Goal: Task Accomplishment & Management: Manage account settings

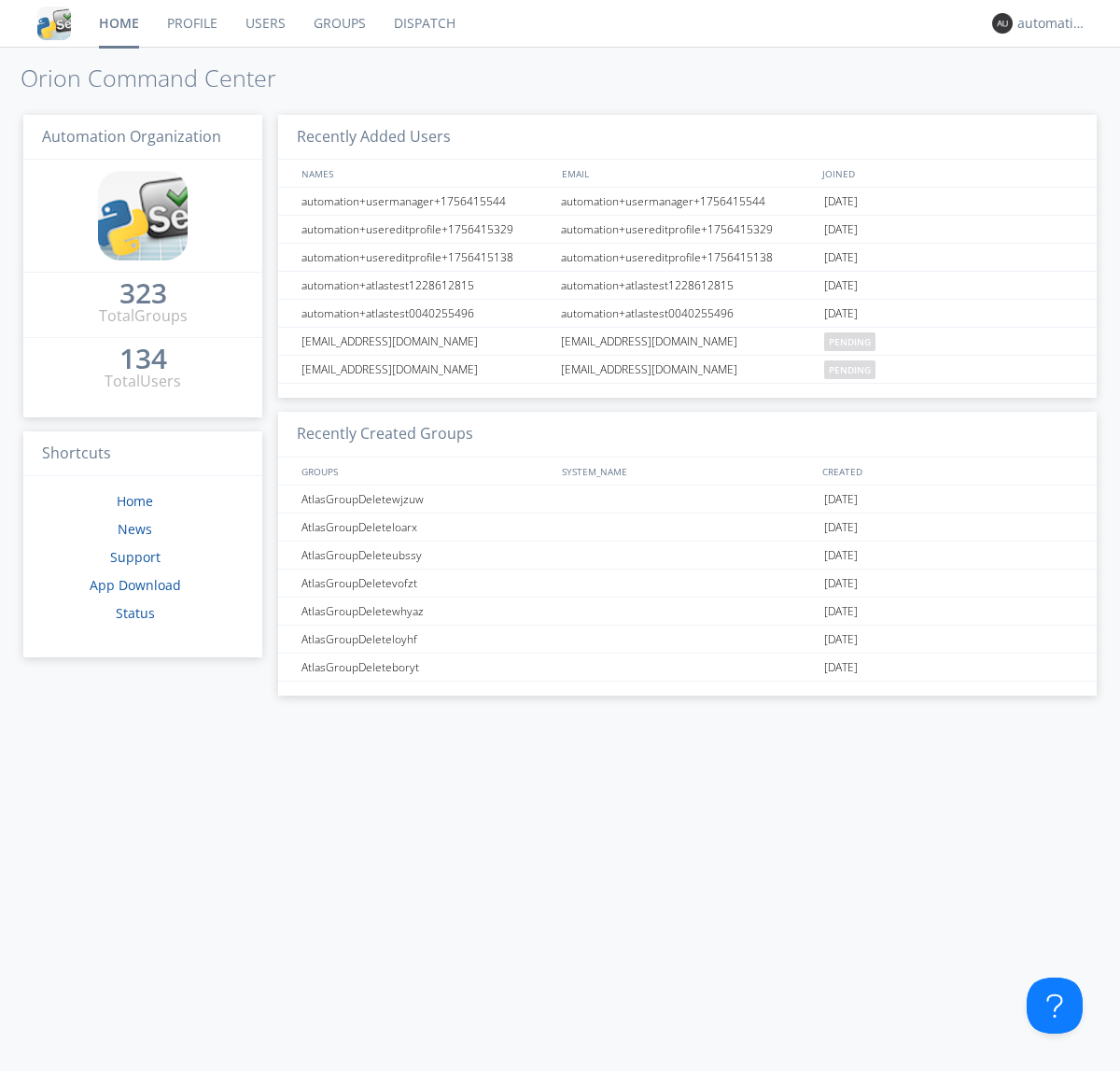
click at [423, 23] on link "Dispatch" at bounding box center [424, 23] width 89 height 47
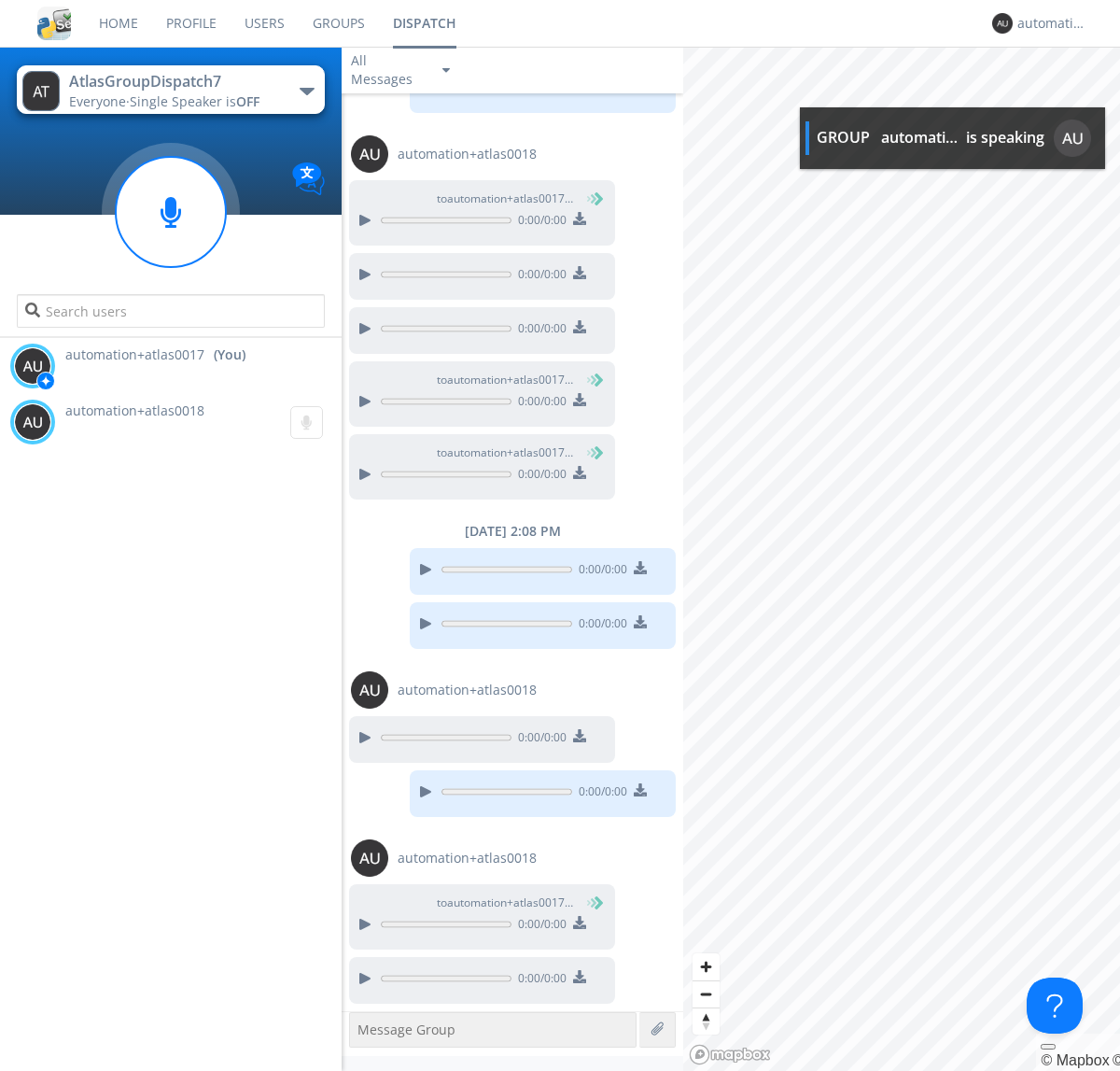
scroll to position [345, 0]
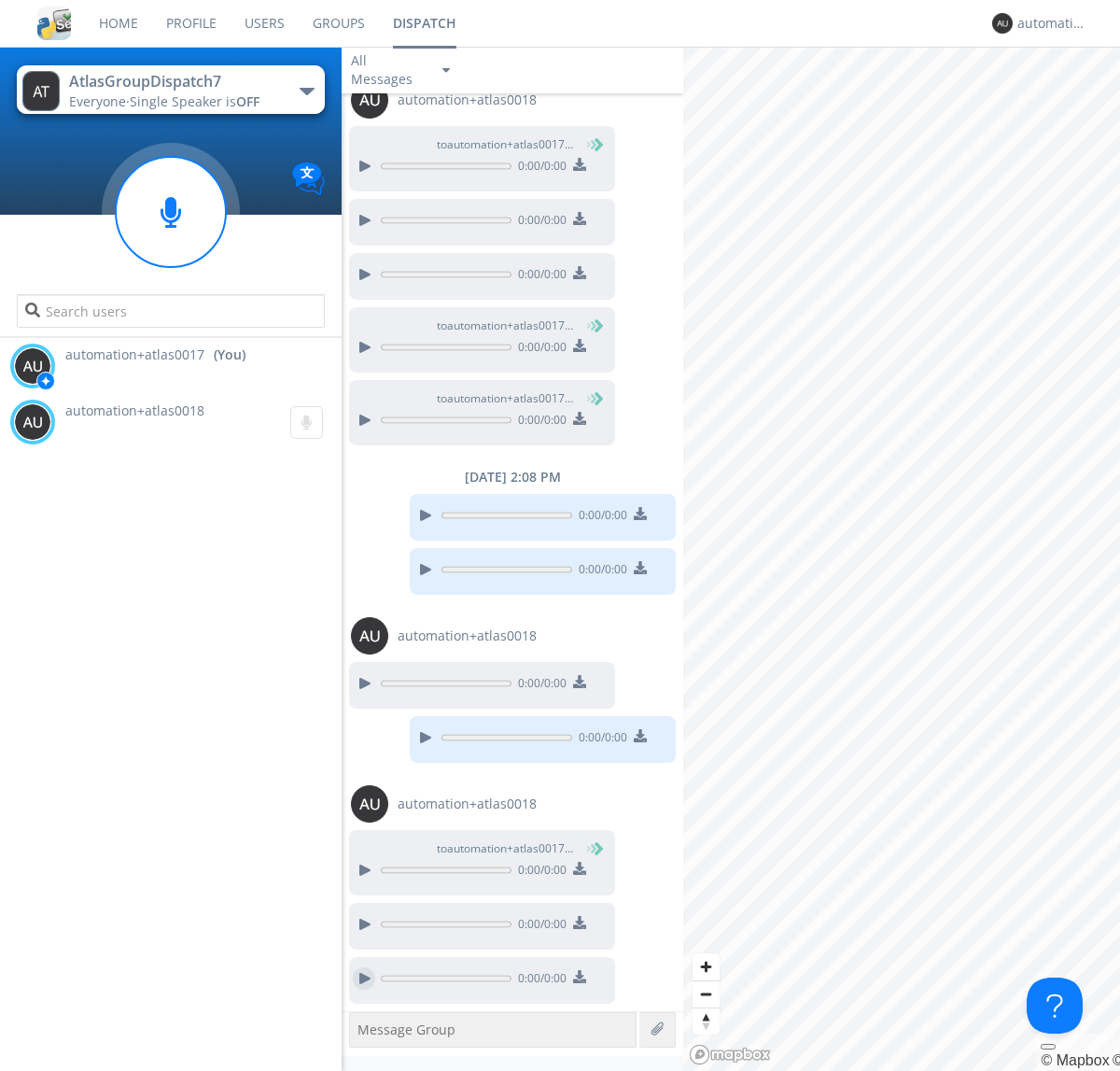
click at [364, 979] on div at bounding box center [364, 978] width 22 height 22
click at [1047, 23] on div "automation+atlas0017" at bounding box center [1052, 22] width 70 height 18
click at [1062, 98] on div "Log Out" at bounding box center [1062, 99] width 96 height 34
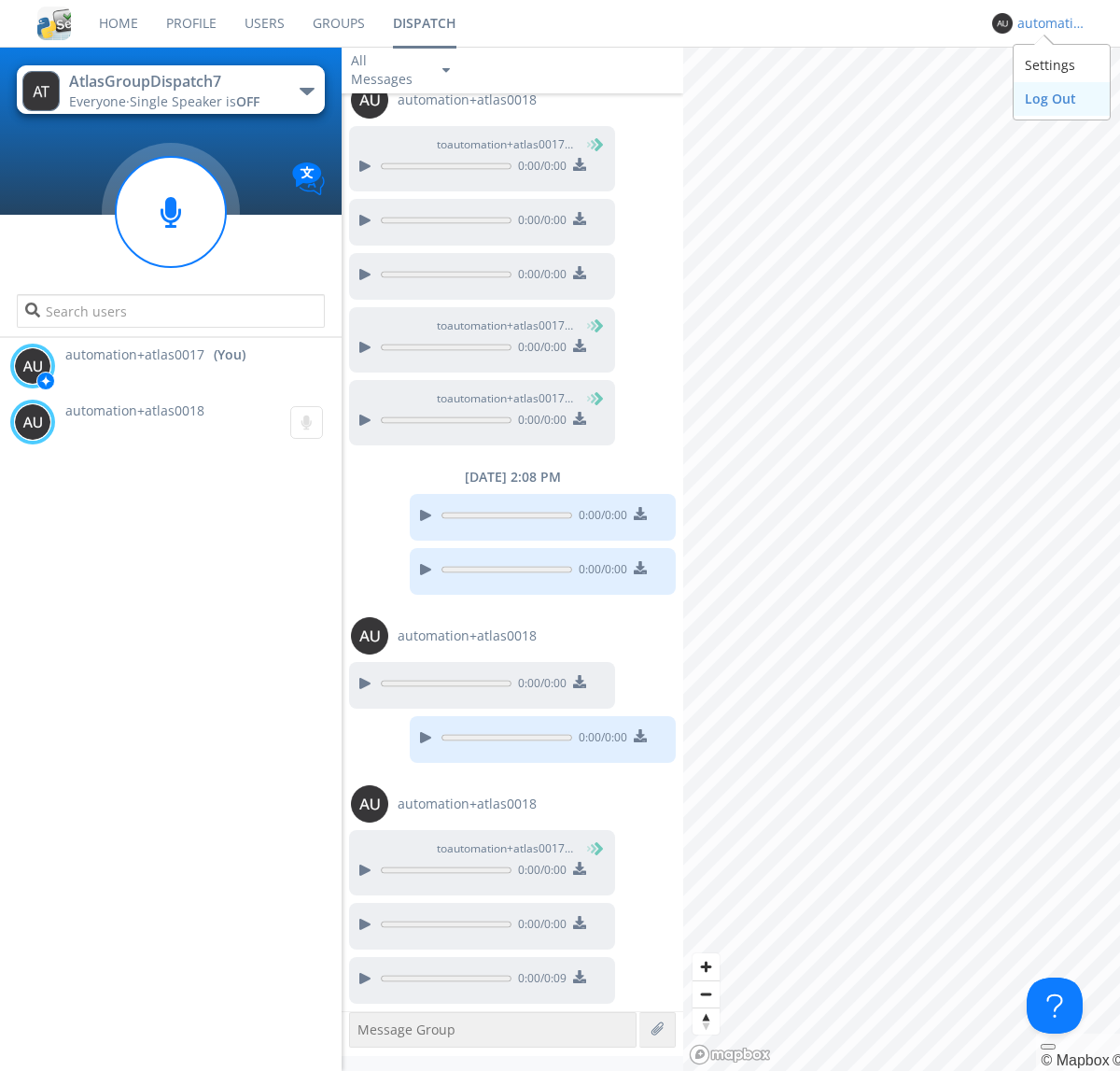
scroll to position [0, 0]
